Goal: Information Seeking & Learning: Learn about a topic

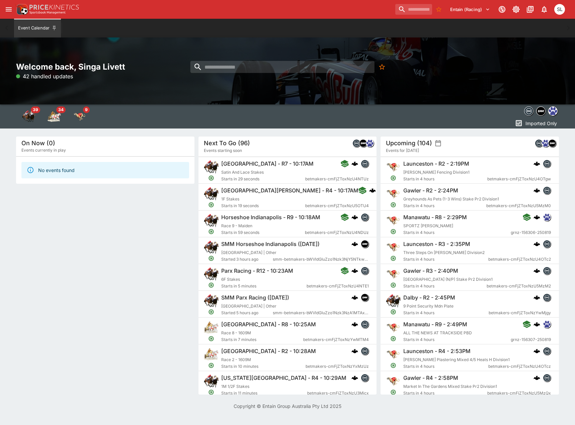
click at [3, 6] on div "Entain (Racing) 1 SL" at bounding box center [287, 9] width 575 height 19
click at [7, 9] on icon "open drawer" at bounding box center [9, 9] width 8 height 8
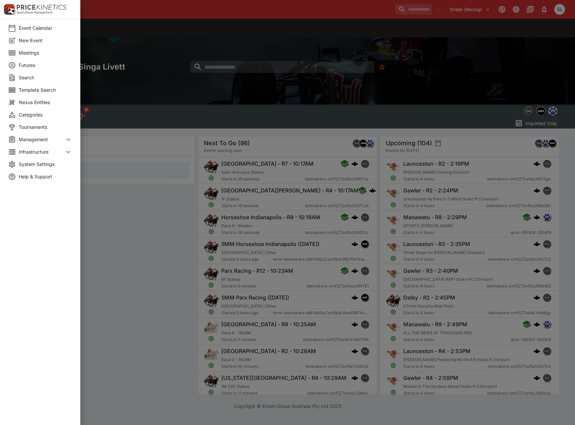
click at [36, 50] on span "Meetings" at bounding box center [46, 52] width 54 height 7
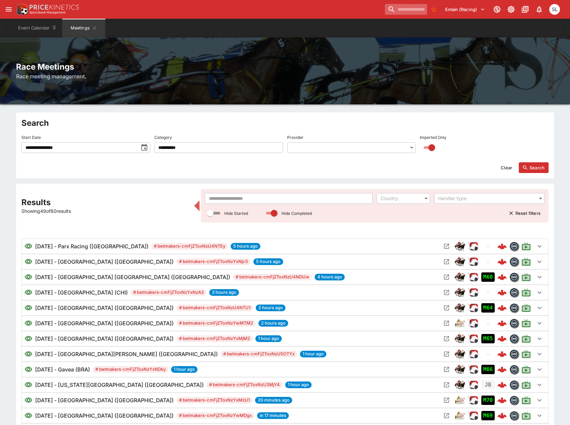
click at [386, 9] on input "search" at bounding box center [406, 9] width 42 height 11
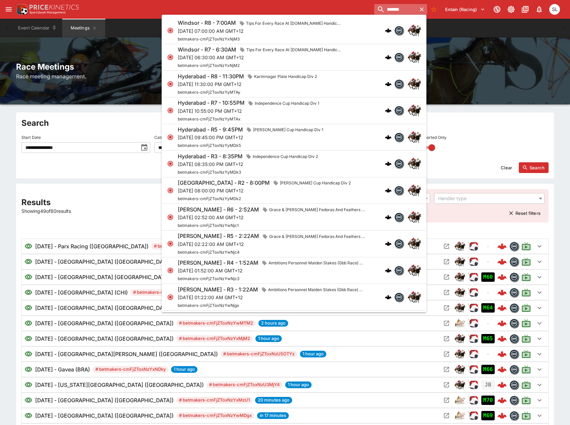
type input "*******"
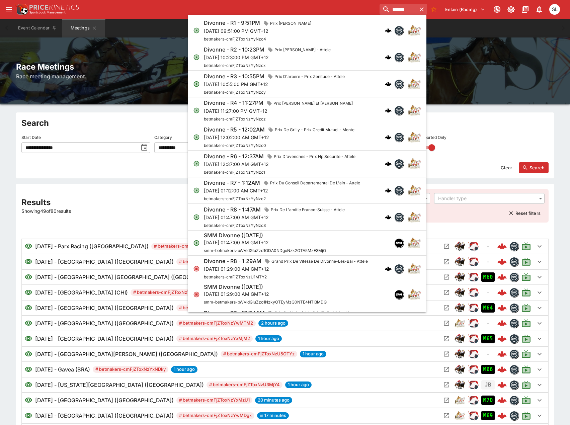
click at [298, 32] on p "[DATE] 09:51:00 PM GMT+12" at bounding box center [259, 30] width 110 height 7
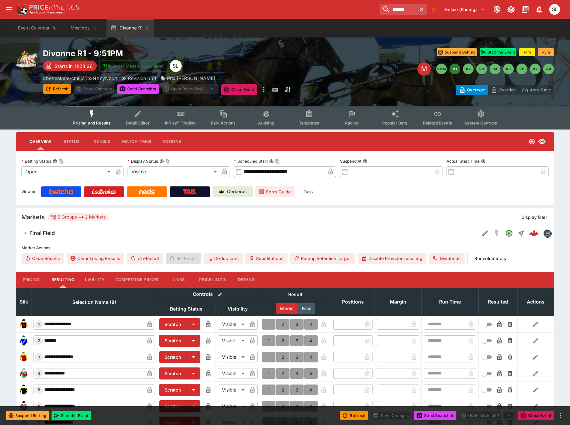
click at [298, 27] on div "Event Calendar Meetings Divonne R1" at bounding box center [285, 28] width 544 height 19
click at [306, 119] on button "Templates" at bounding box center [309, 118] width 43 height 24
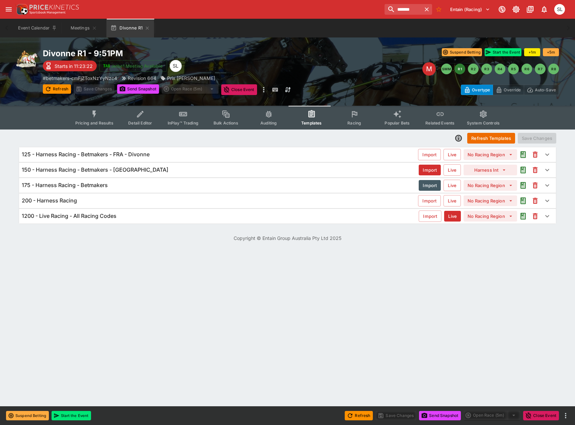
click at [78, 155] on h6 "125 - Harness Racing - Betmakers - FRA - Divonne" at bounding box center [86, 154] width 128 height 7
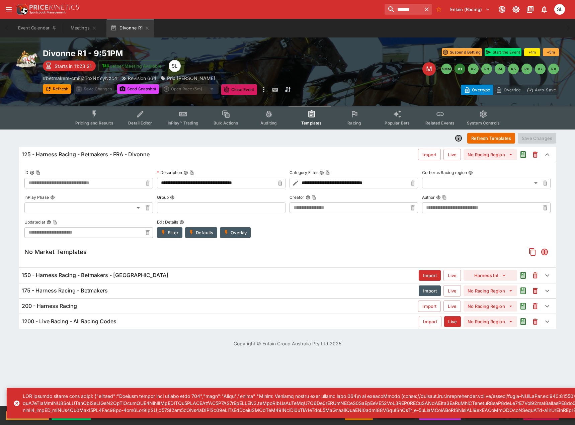
click at [237, 234] on button "Overlay" at bounding box center [235, 232] width 31 height 11
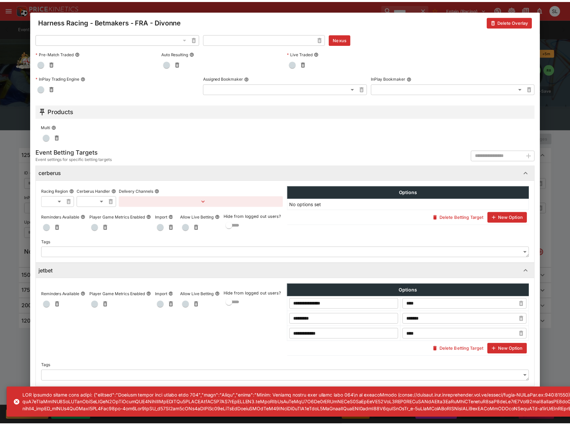
scroll to position [251, 0]
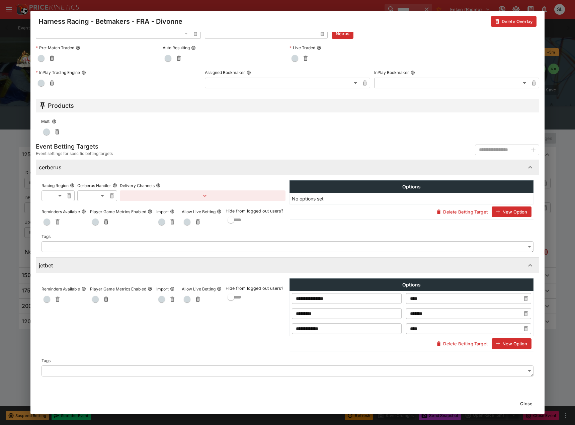
click at [526, 404] on button "Close" at bounding box center [527, 404] width 20 height 11
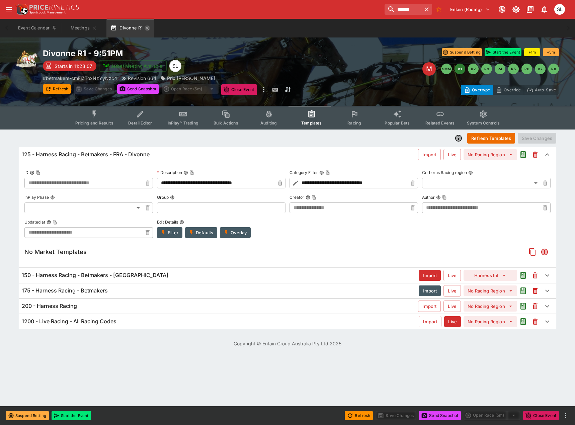
click at [149, 28] on icon "button" at bounding box center [147, 27] width 5 height 5
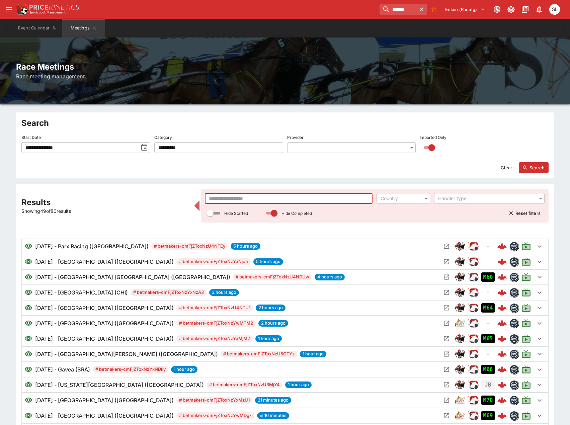
click at [243, 200] on input "text" at bounding box center [289, 198] width 168 height 11
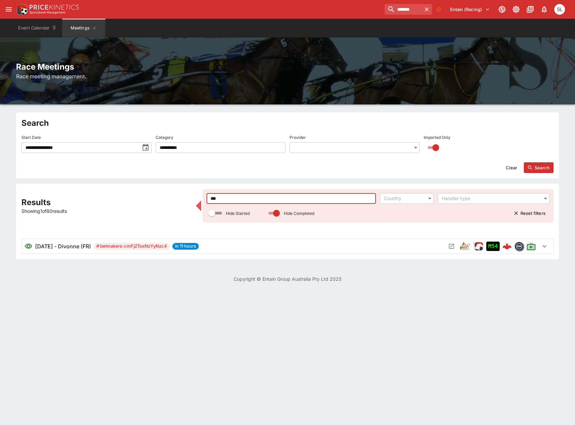
type input "***"
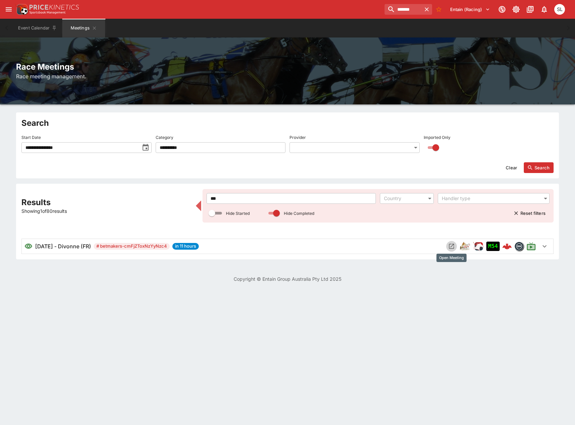
click at [449, 243] on button "Open Meeting" at bounding box center [452, 246] width 11 height 11
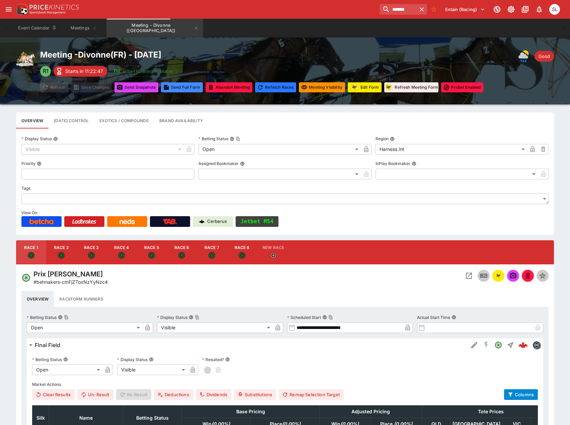
click at [267, 223] on button "Jetbet M54" at bounding box center [257, 221] width 43 height 11
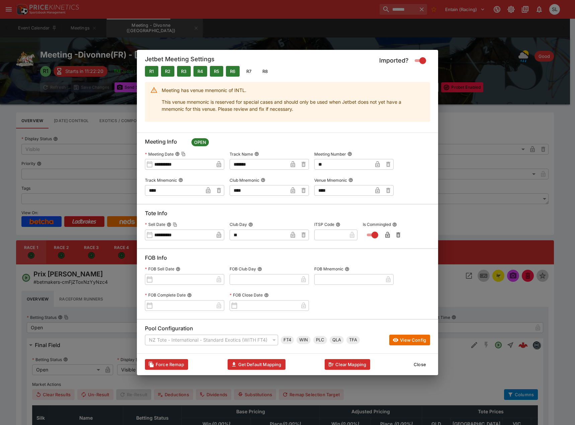
drag, startPoint x: 423, startPoint y: 366, endPoint x: 421, endPoint y: 361, distance: 5.0
click at [423, 366] on button "Close" at bounding box center [420, 364] width 20 height 11
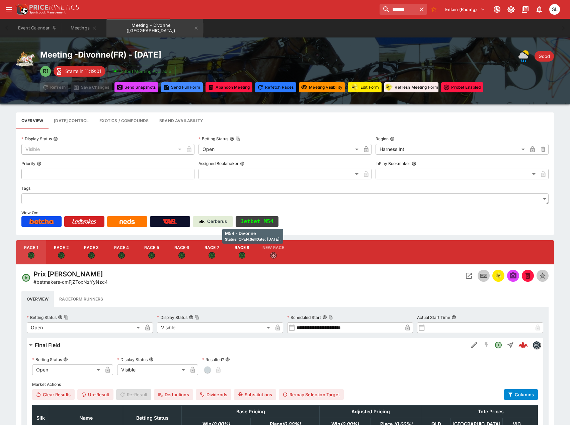
click at [261, 222] on button "Jetbet M54" at bounding box center [257, 221] width 43 height 11
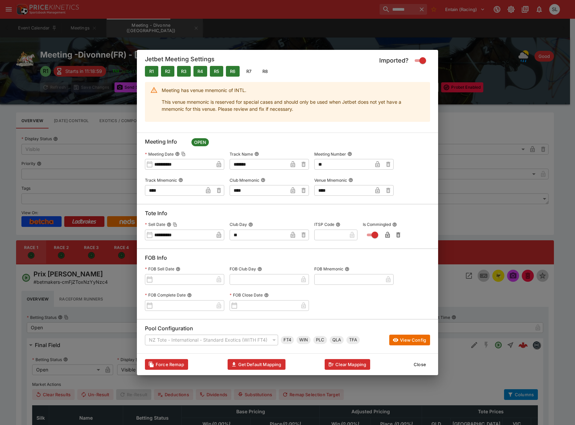
click at [420, 368] on button "Close" at bounding box center [420, 364] width 20 height 11
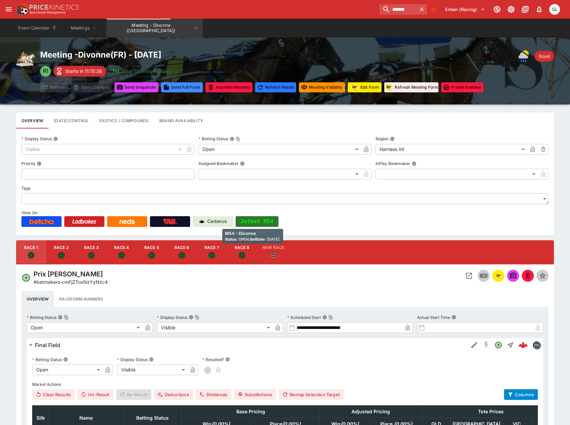
click at [253, 225] on button "Jetbet M54" at bounding box center [257, 221] width 43 height 11
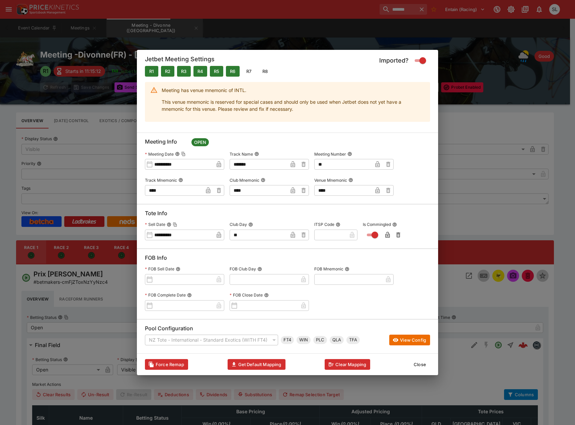
click at [418, 364] on button "Close" at bounding box center [420, 364] width 20 height 11
